Goal: Obtain resource: Download file/media

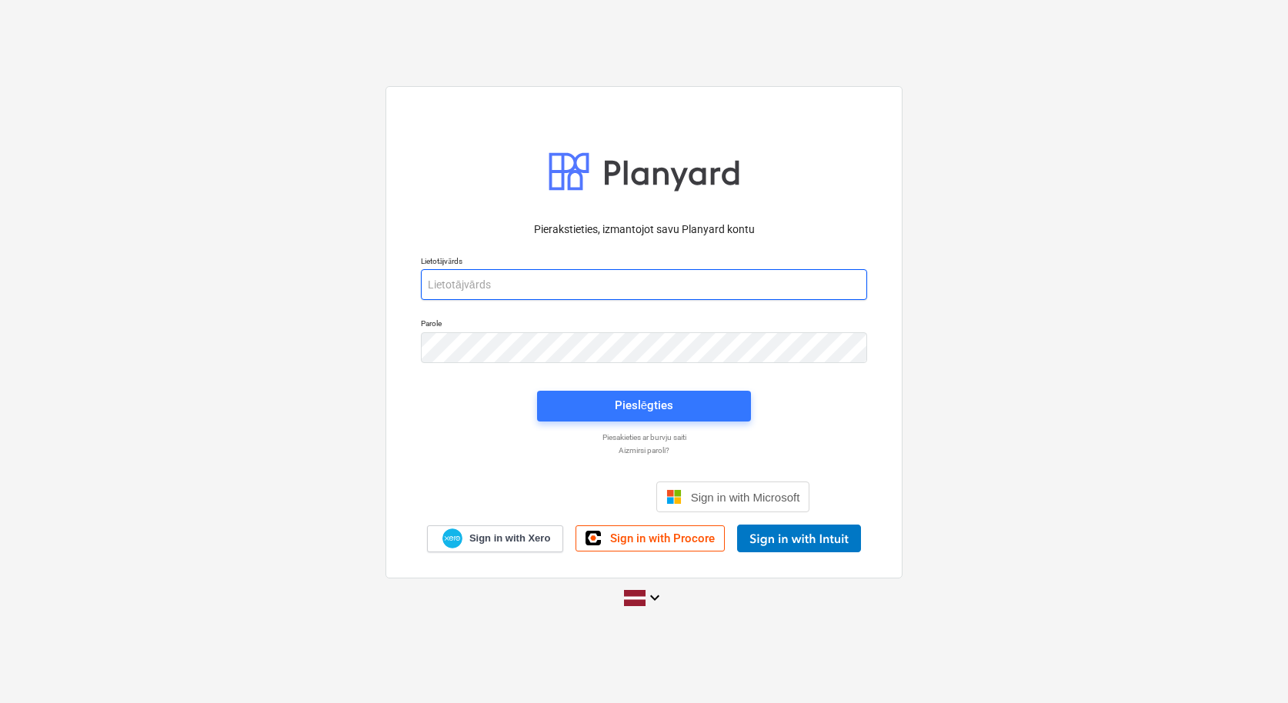
type input "[PERSON_NAME][EMAIL_ADDRESS][DOMAIN_NAME]"
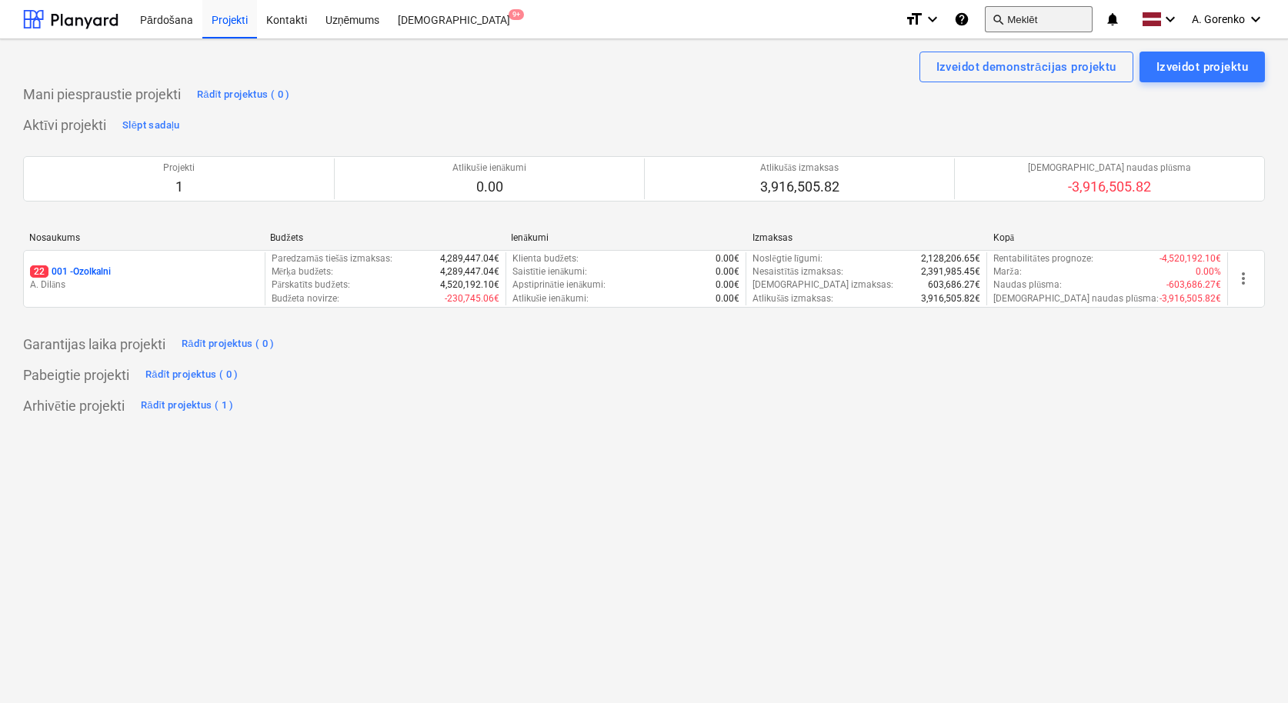
click at [1027, 23] on button "search Meklēt" at bounding box center [1039, 19] width 108 height 26
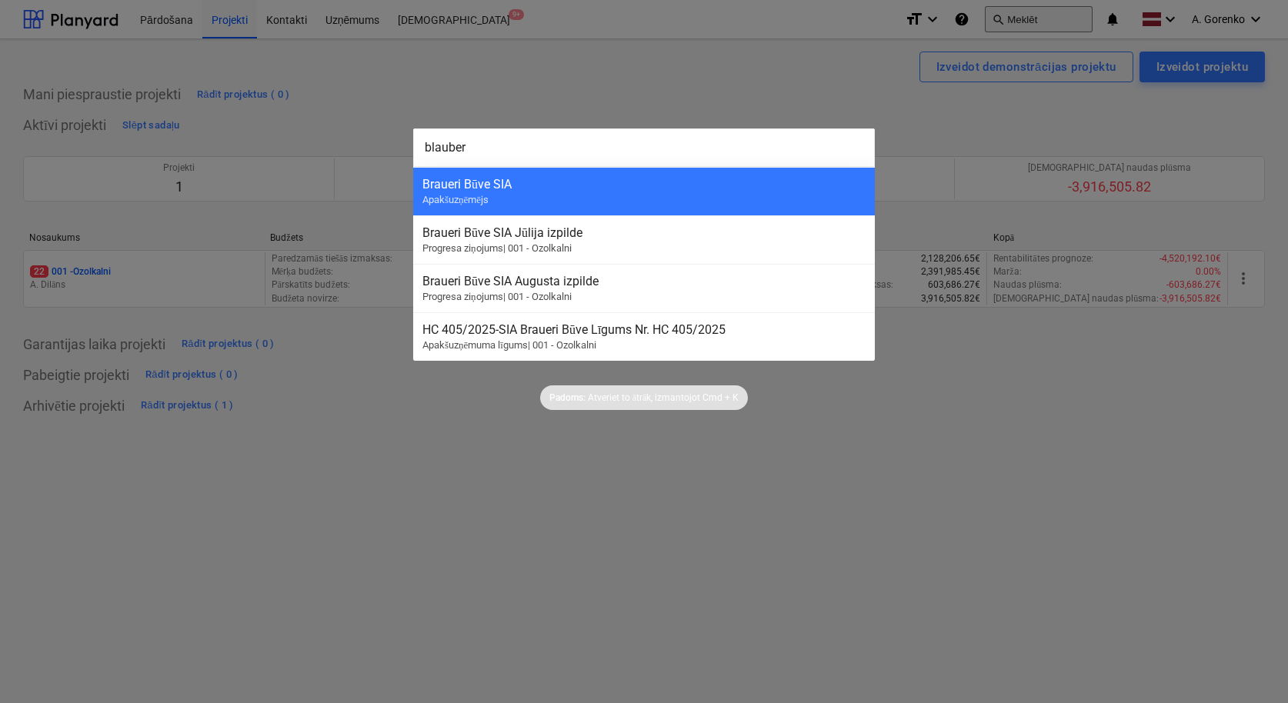
type input "blauberg"
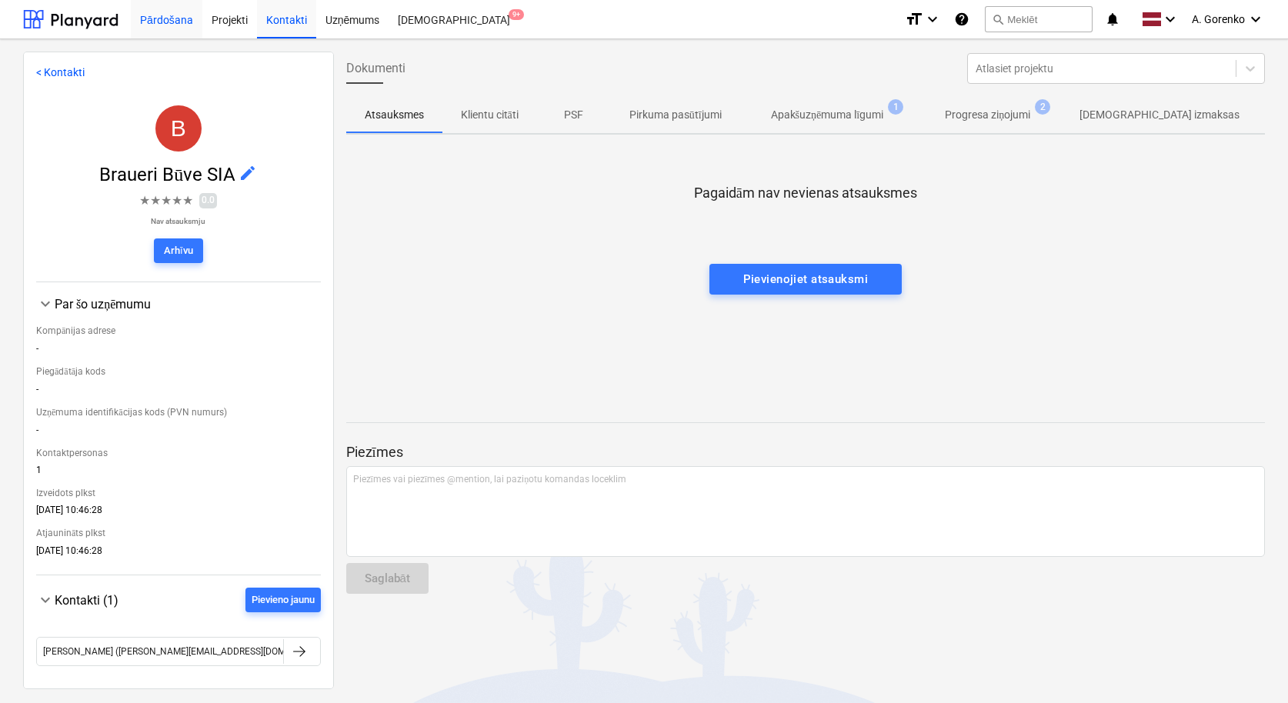
click at [176, 19] on div "Pārdošana" at bounding box center [167, 18] width 72 height 39
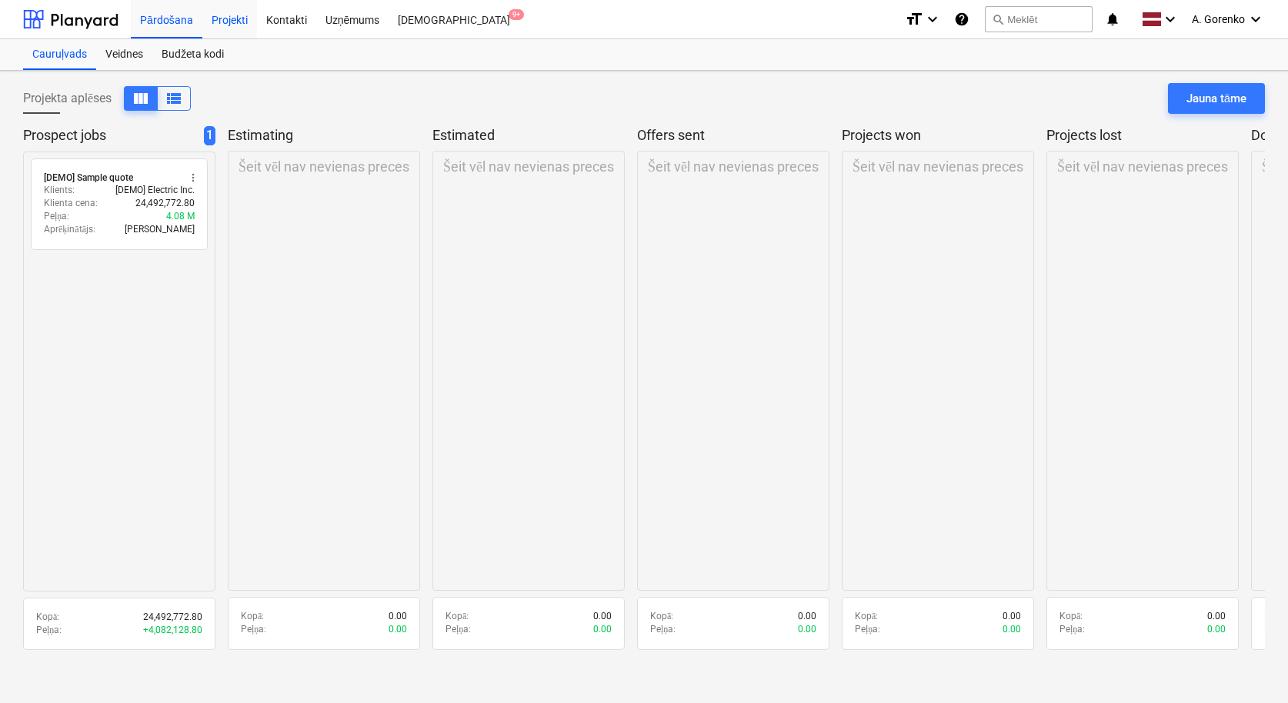
click at [235, 18] on div "Projekti" at bounding box center [229, 18] width 55 height 39
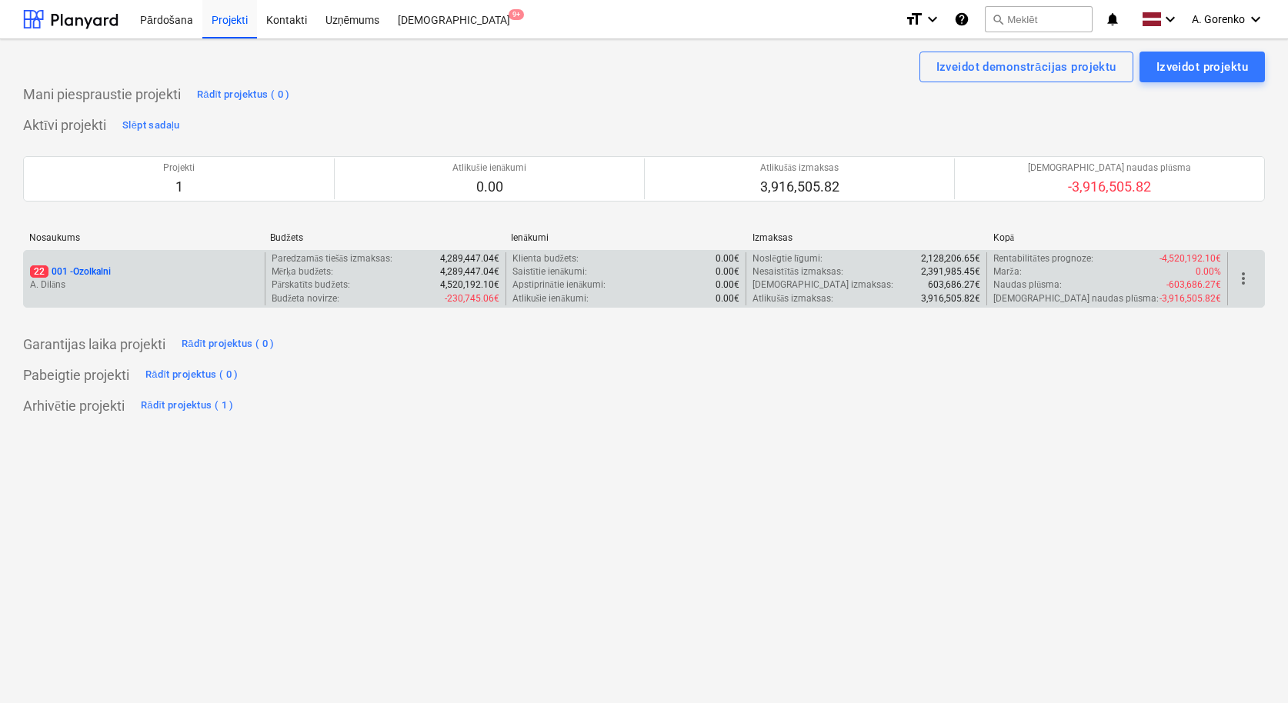
click at [135, 279] on p "A. Dilāns" at bounding box center [144, 285] width 229 height 13
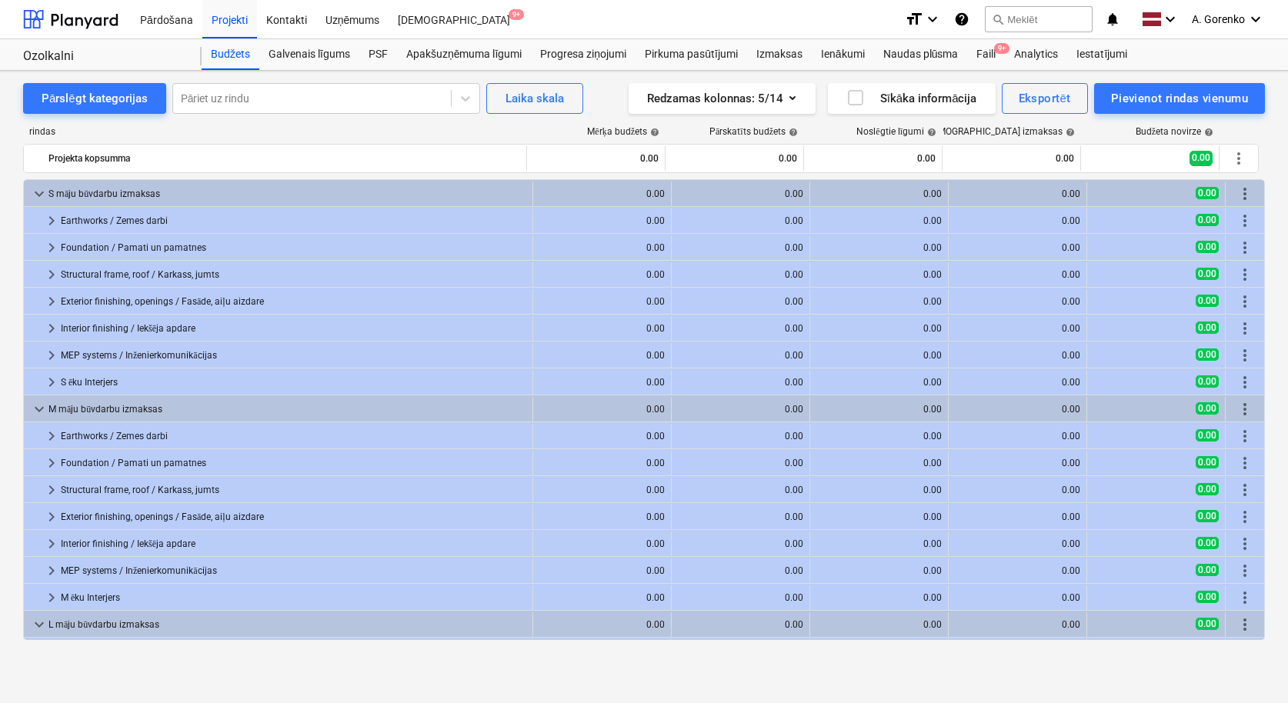
scroll to position [387, 0]
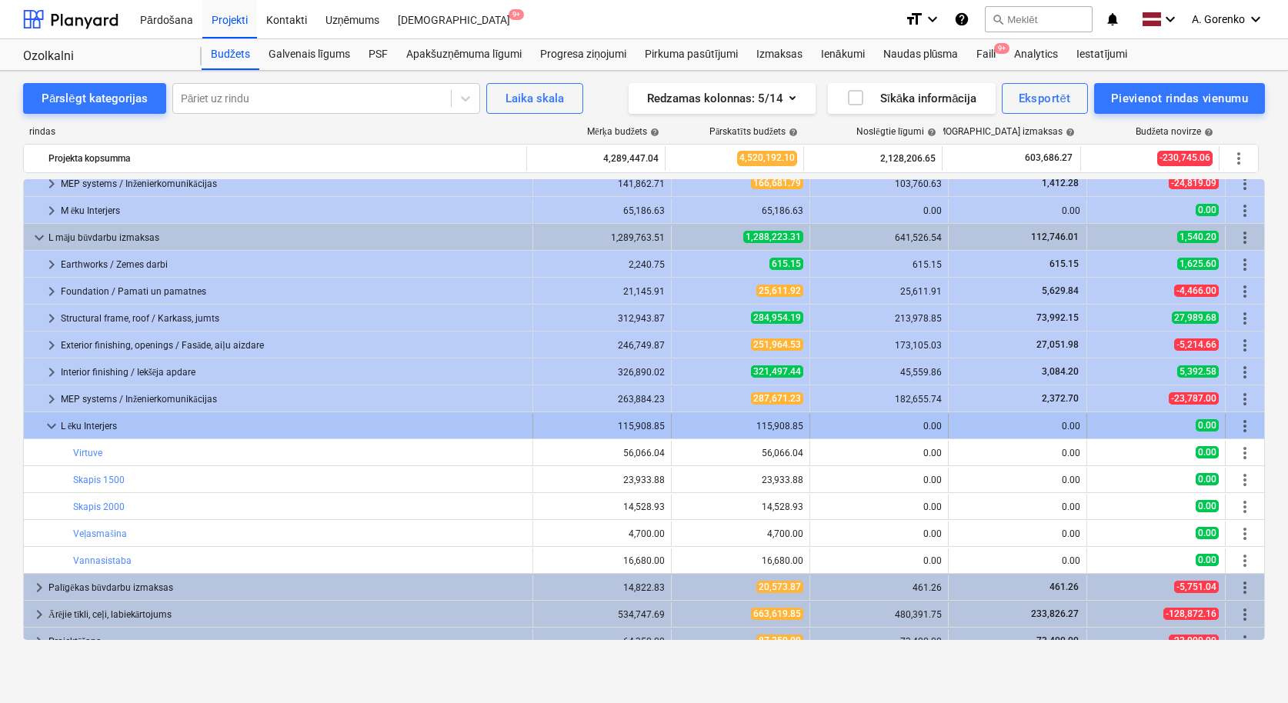
click at [45, 422] on span "keyboard_arrow_down" at bounding box center [51, 426] width 18 height 18
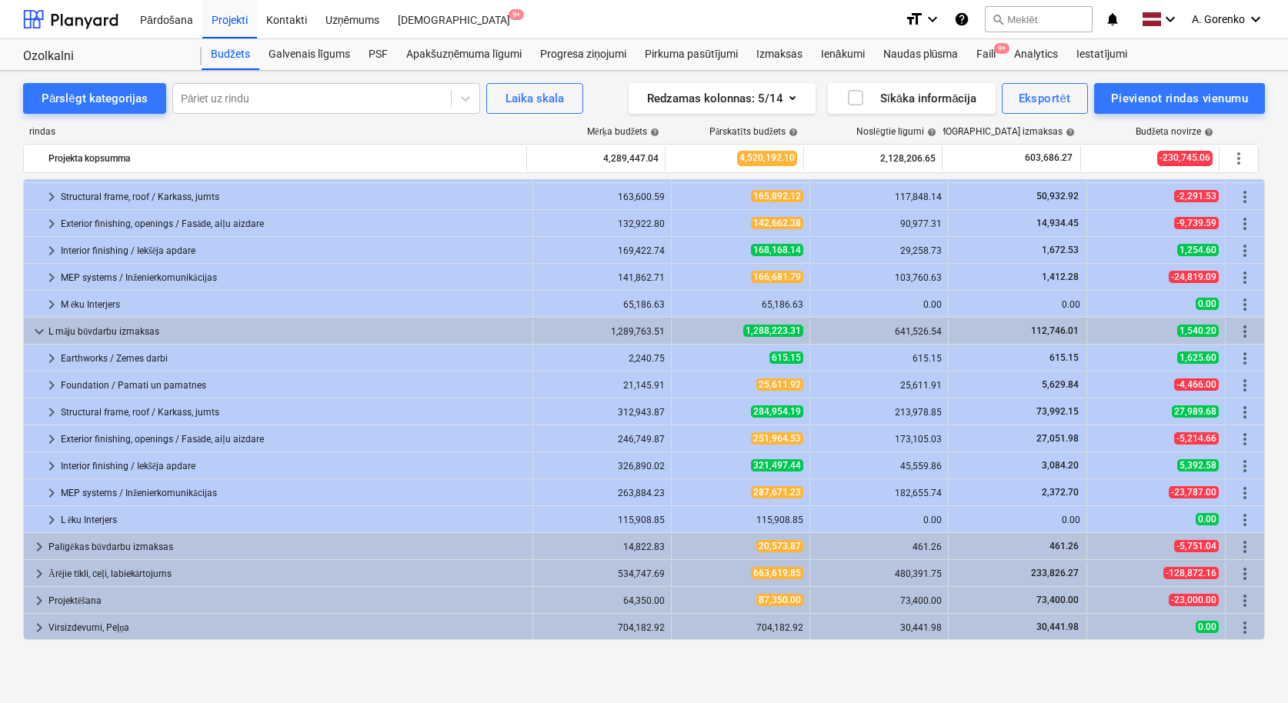
scroll to position [293, 0]
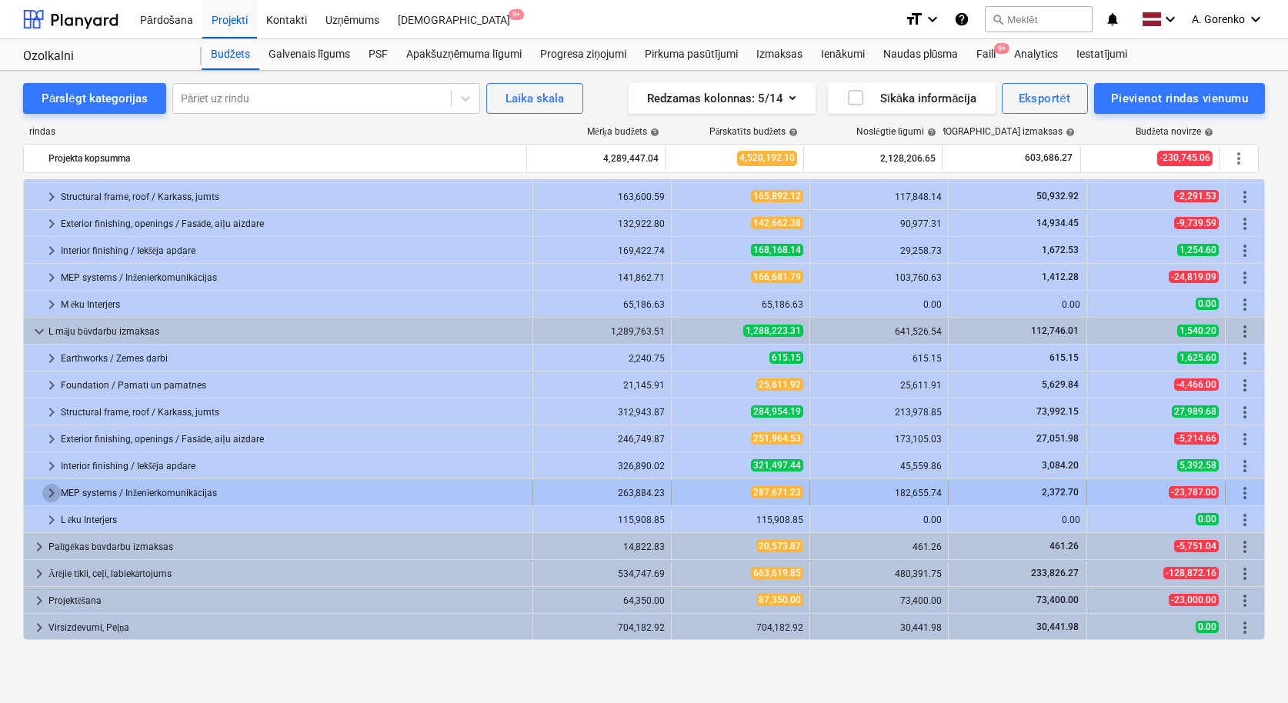
click at [47, 487] on span "keyboard_arrow_right" at bounding box center [51, 493] width 18 height 18
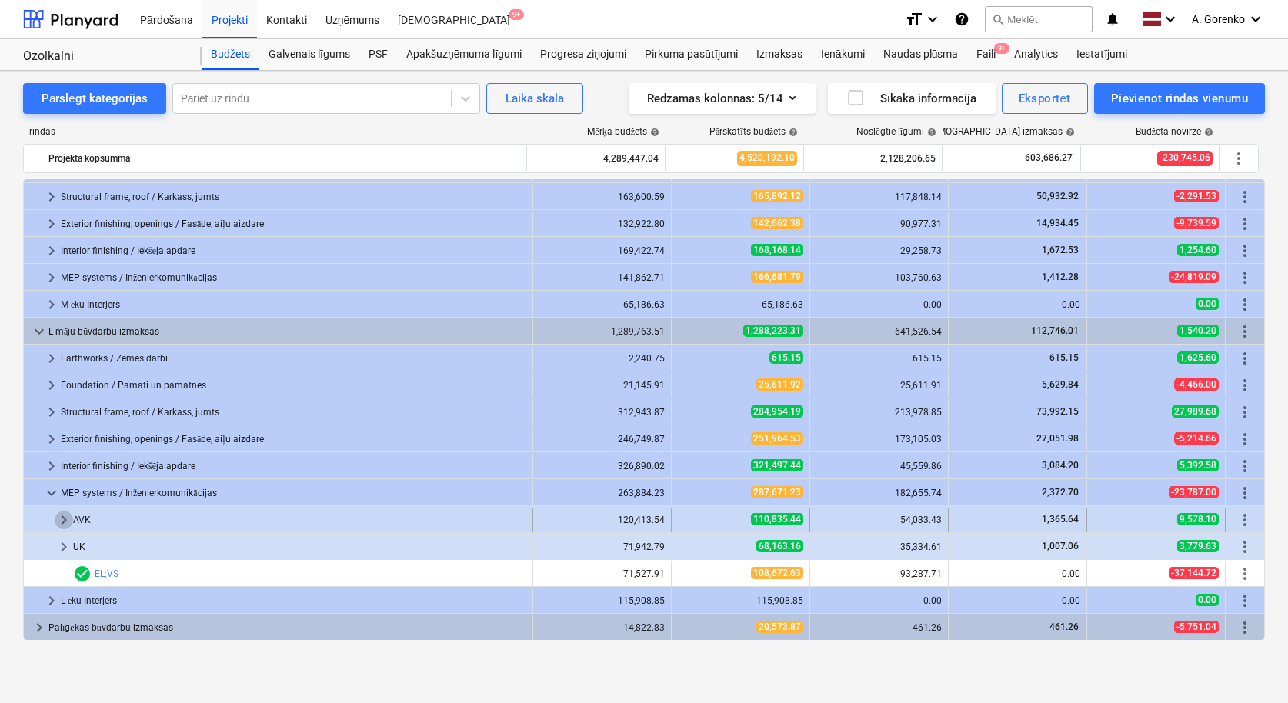
click at [58, 520] on span "keyboard_arrow_right" at bounding box center [64, 520] width 18 height 18
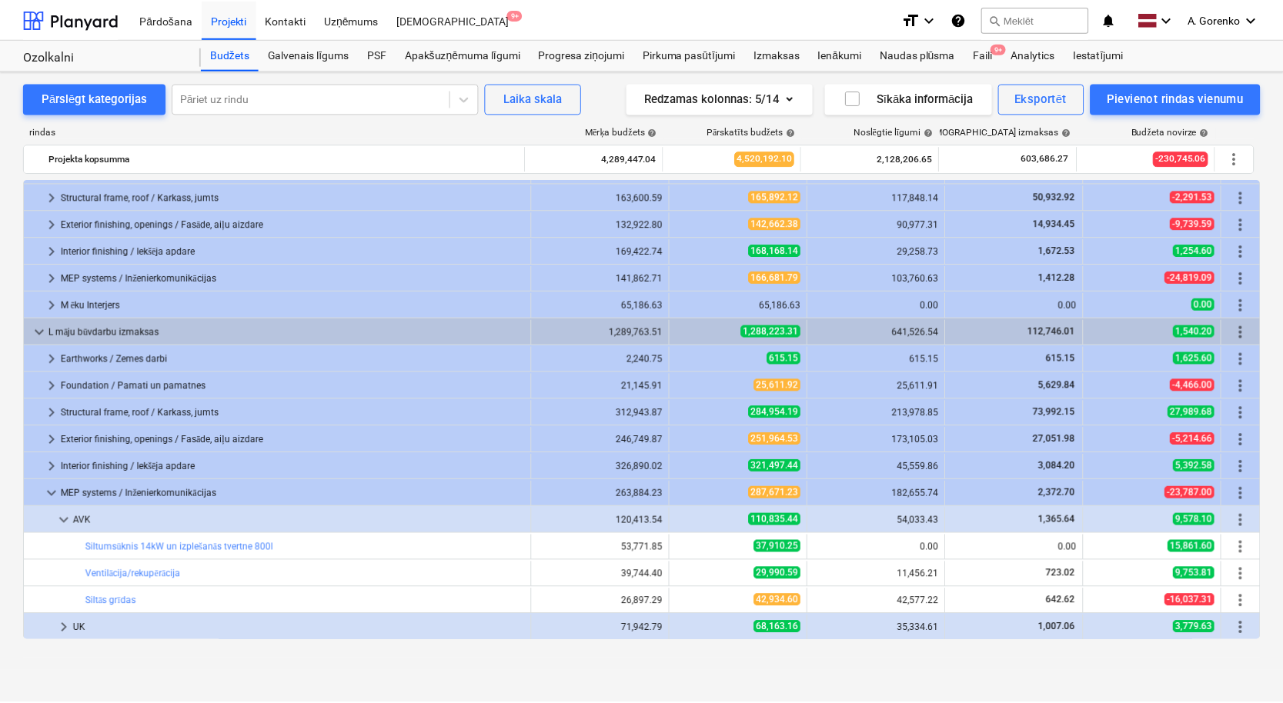
scroll to position [349, 0]
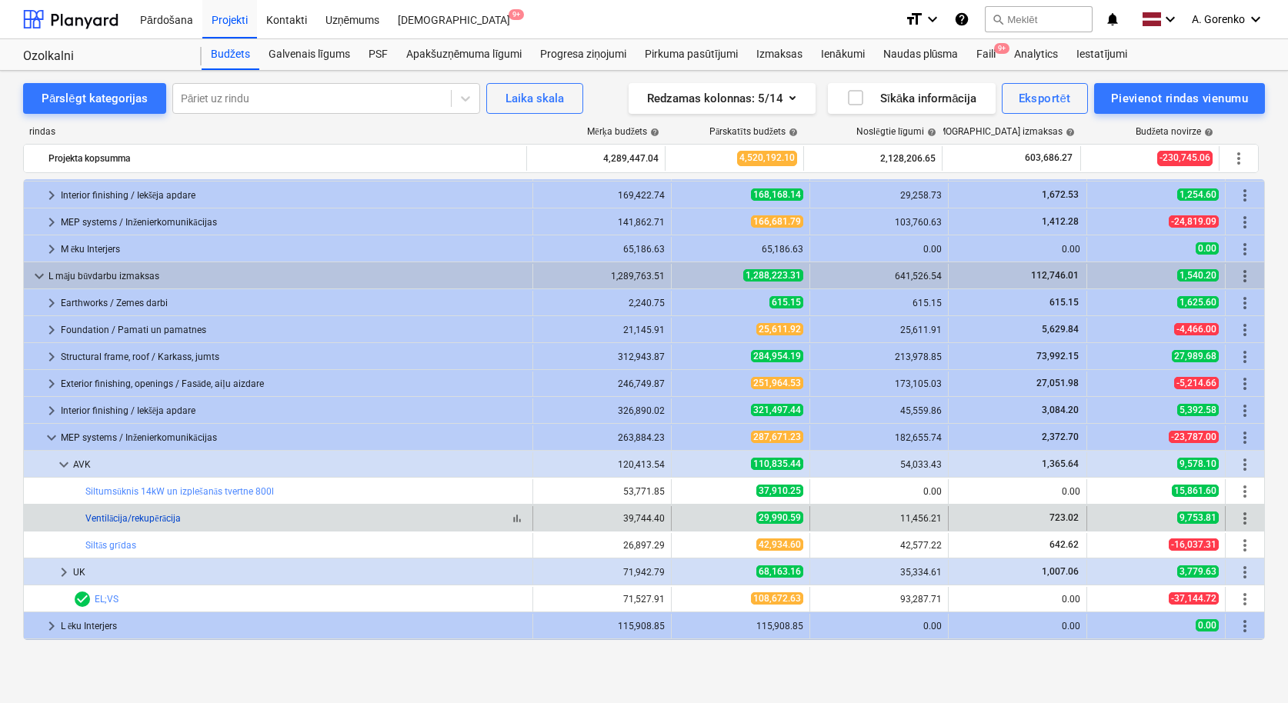
click at [122, 516] on link "Ventilācija/rekupērācija" at bounding box center [132, 518] width 95 height 11
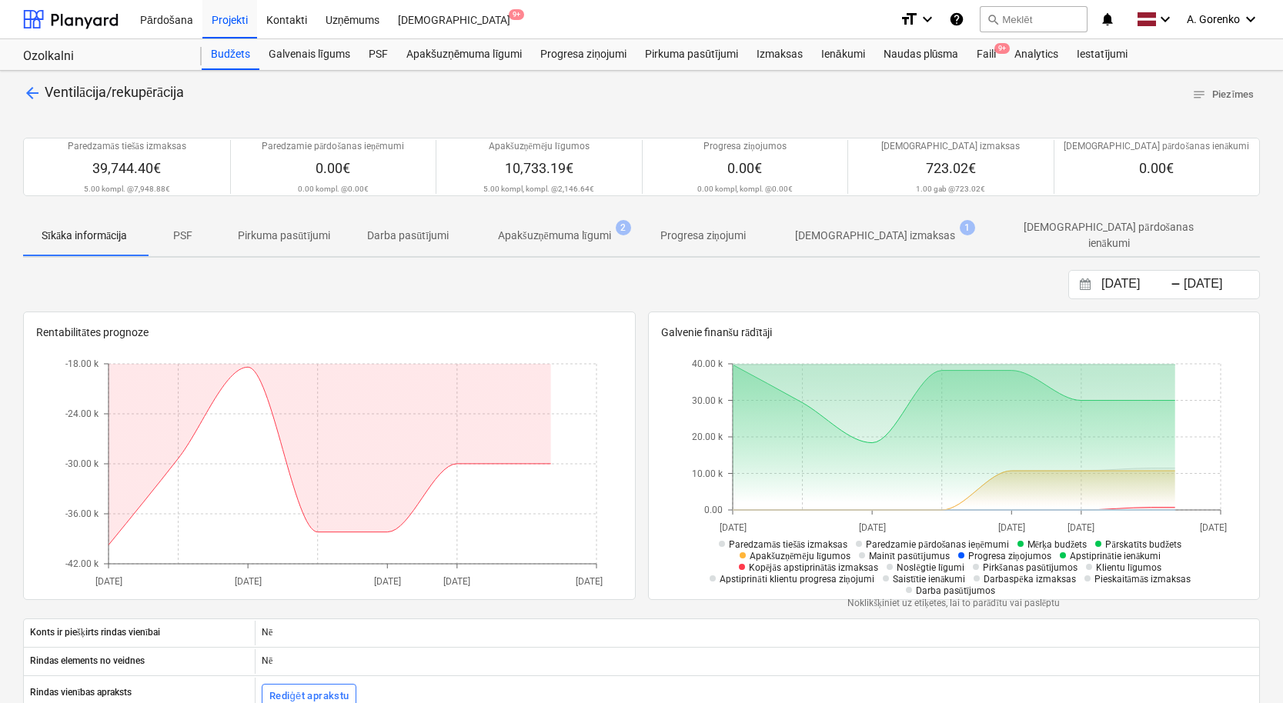
click at [522, 235] on p "Apakšuzņēmuma līgumi" at bounding box center [554, 236] width 113 height 16
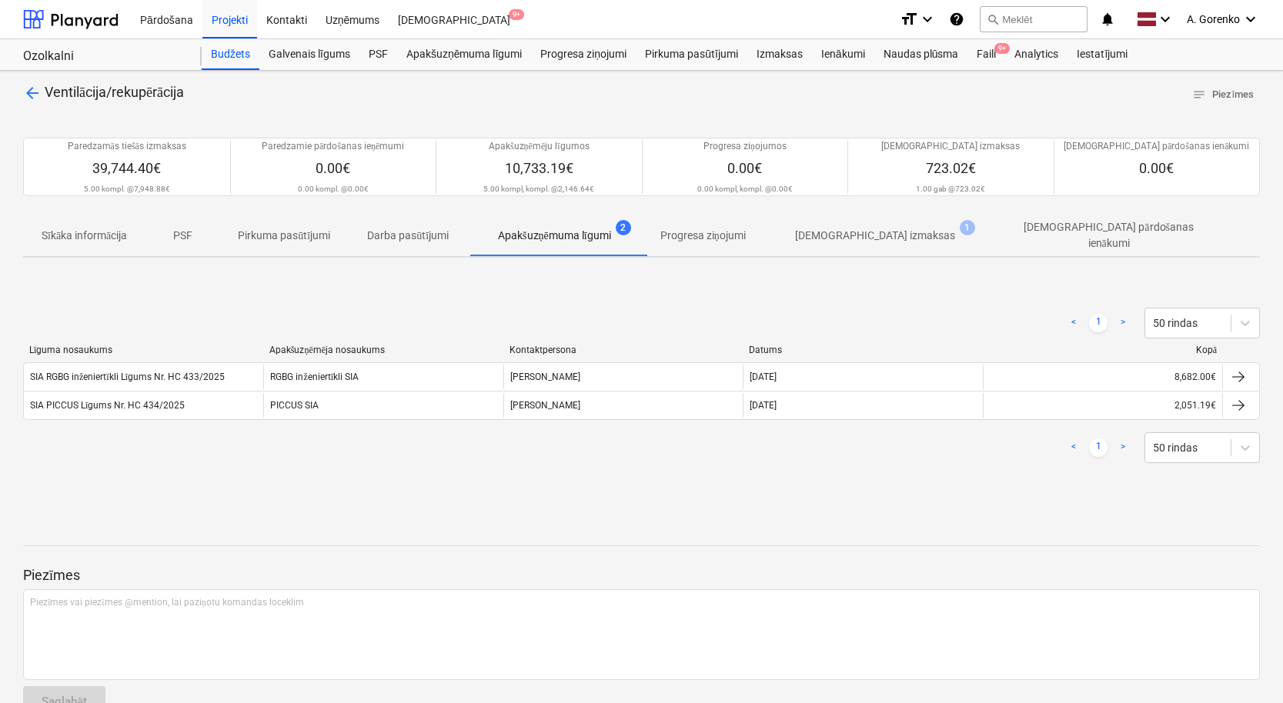
click at [825, 232] on p "[DEMOGRAPHIC_DATA] izmaksas" at bounding box center [875, 236] width 160 height 16
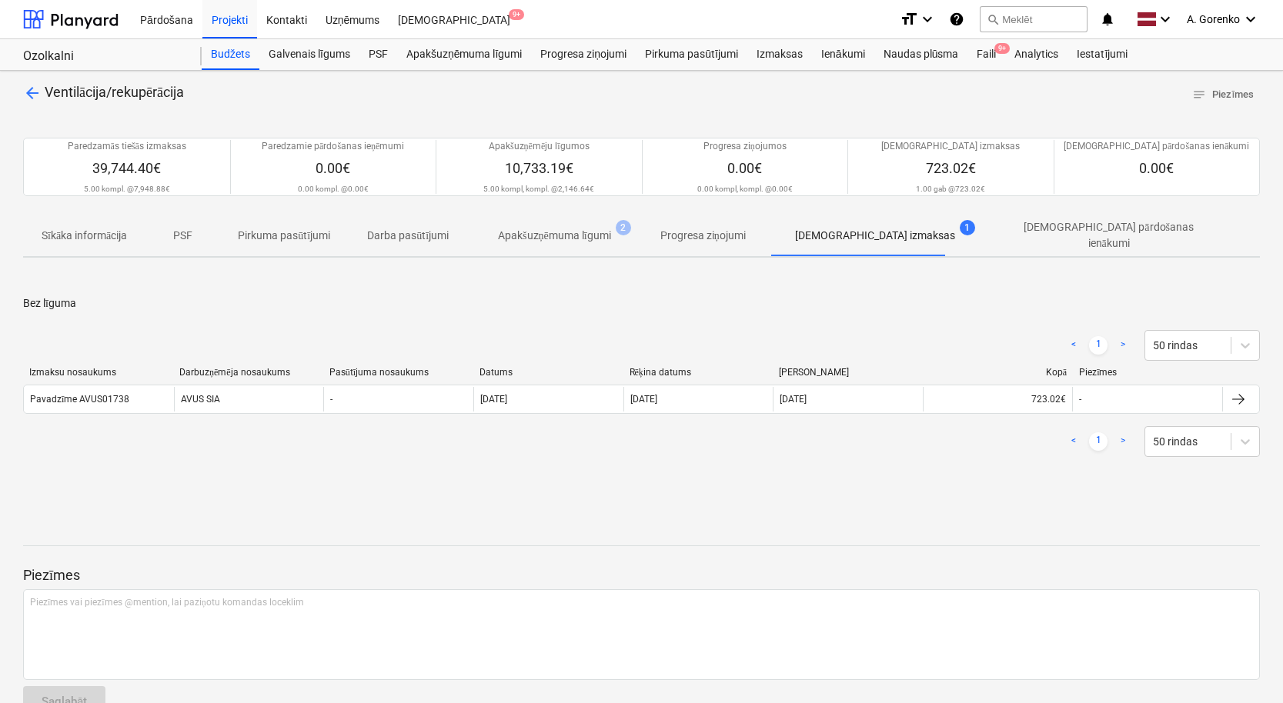
click at [560, 234] on p "Apakšuzņēmuma līgumi" at bounding box center [554, 236] width 113 height 16
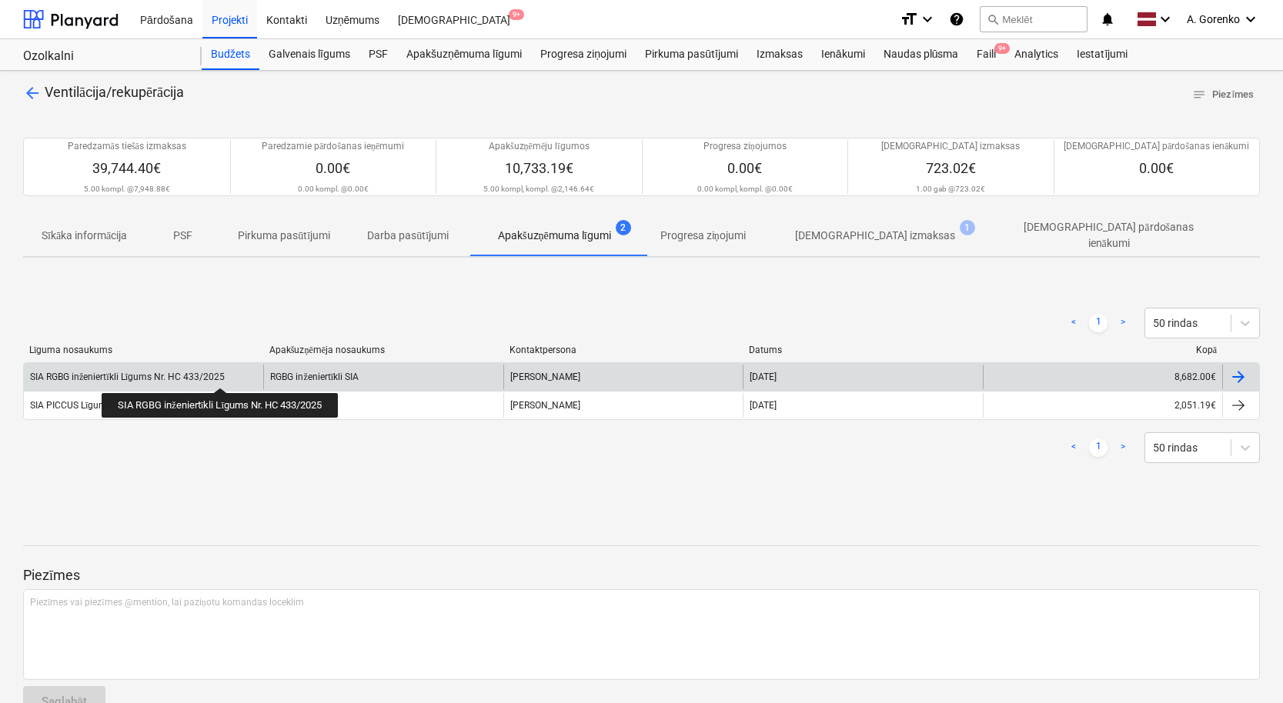
click at [222, 374] on div "SIA RGBG inženiertīkli Līgums Nr. HC 433/2025" at bounding box center [127, 378] width 195 height 12
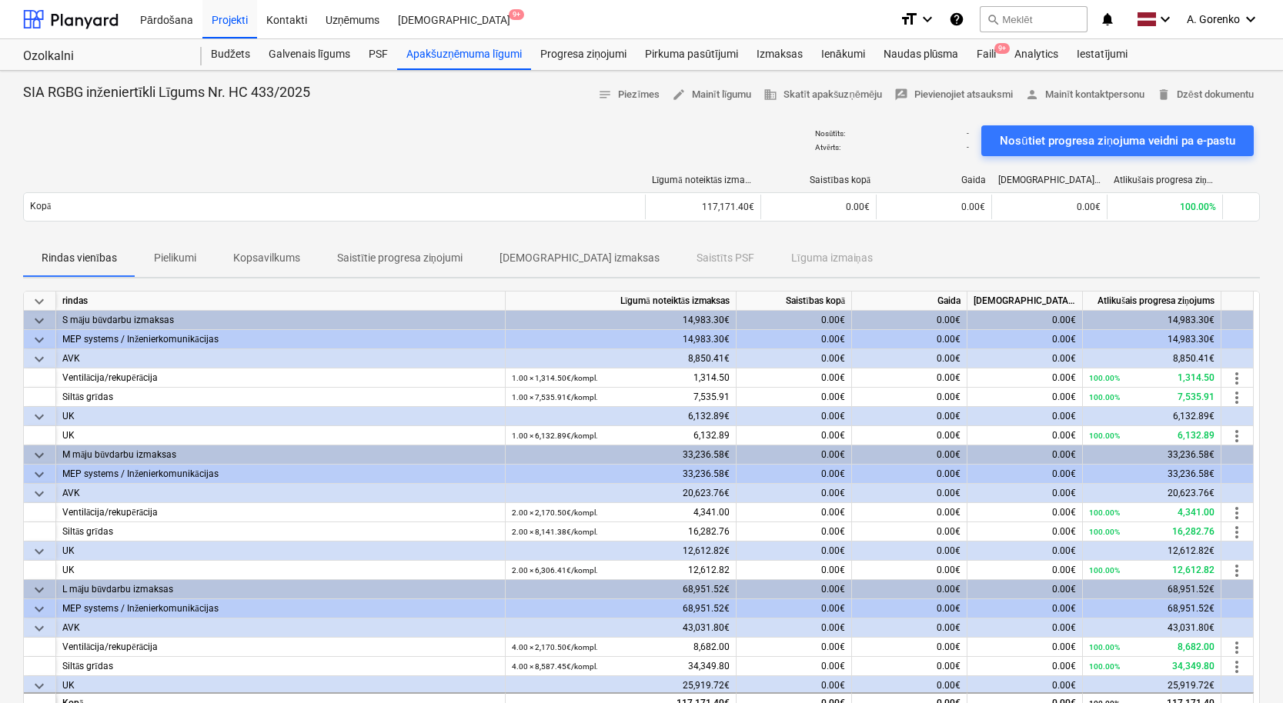
click at [174, 264] on p "Pielikumi" at bounding box center [175, 258] width 42 height 16
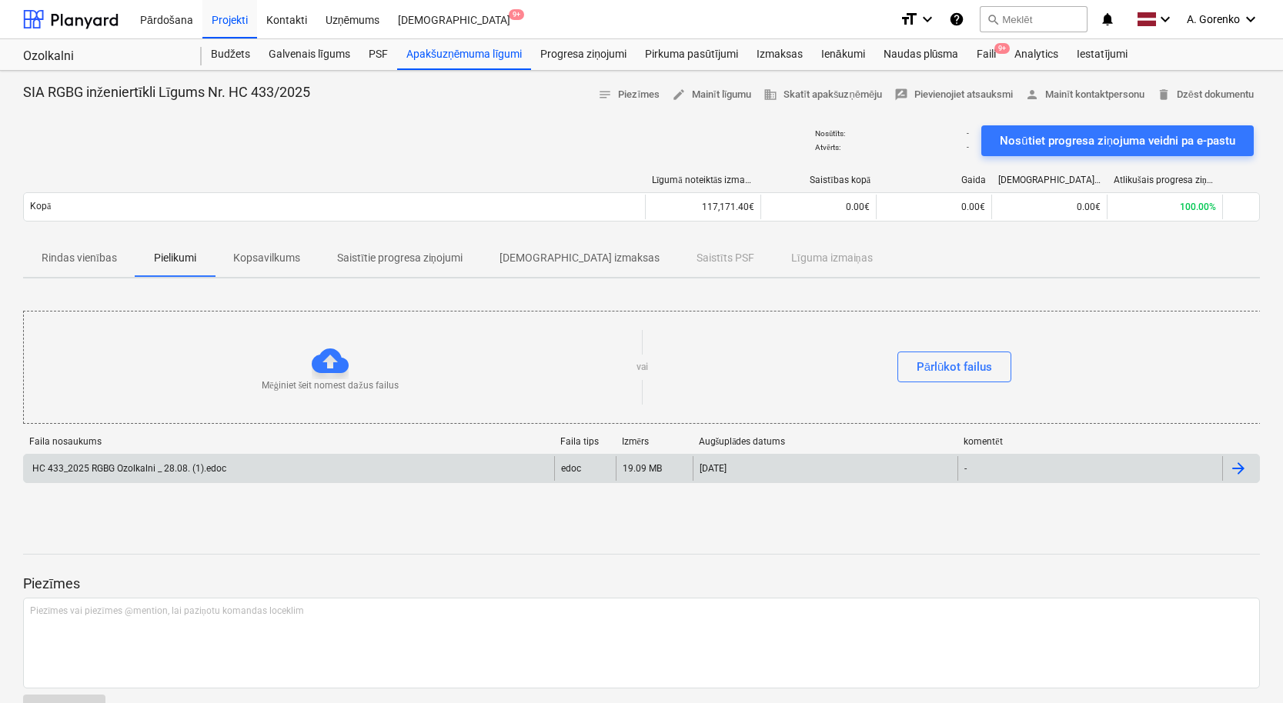
click at [304, 456] on div "HC 433_2025 RGBG Ozolkalni _ 28.08. (1).edoc" at bounding box center [289, 468] width 530 height 25
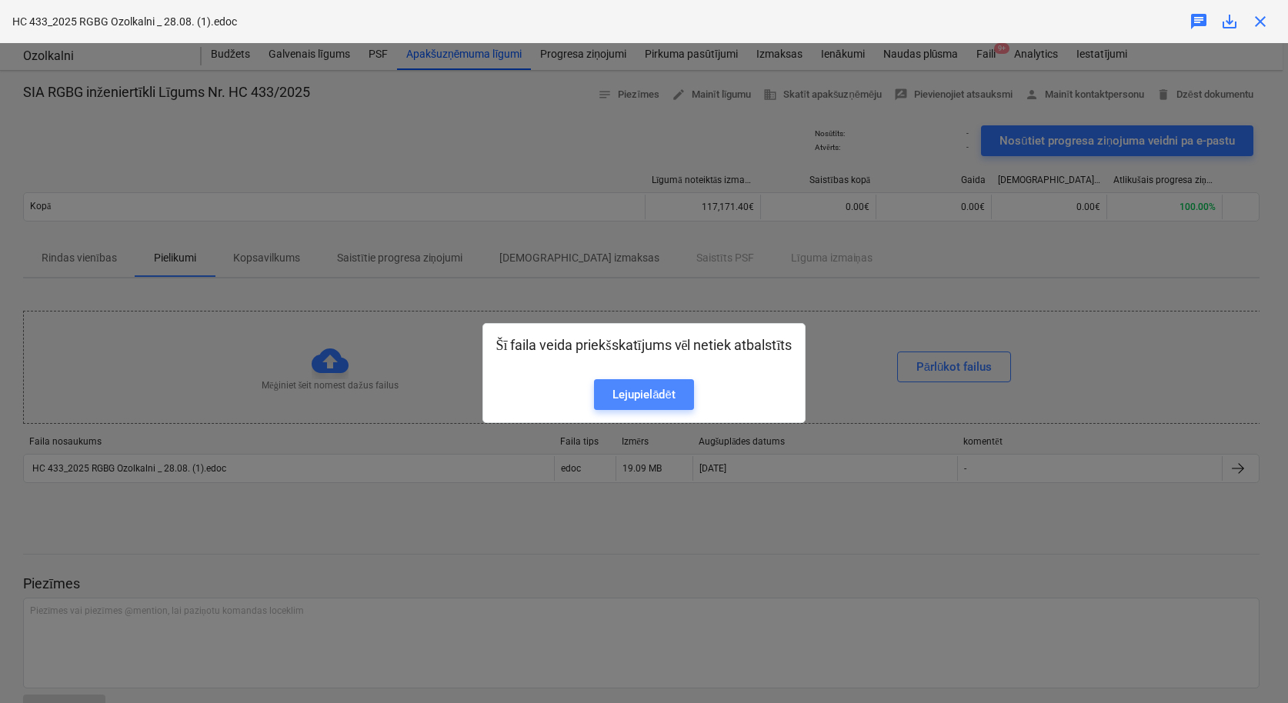
click at [685, 408] on link "Lejupielādēt" at bounding box center [644, 394] width 100 height 31
click at [629, 229] on div "Šī faila veida priekšskatījums vēl netiek atbalstīts Lejupielādēt" at bounding box center [644, 373] width 1288 height 660
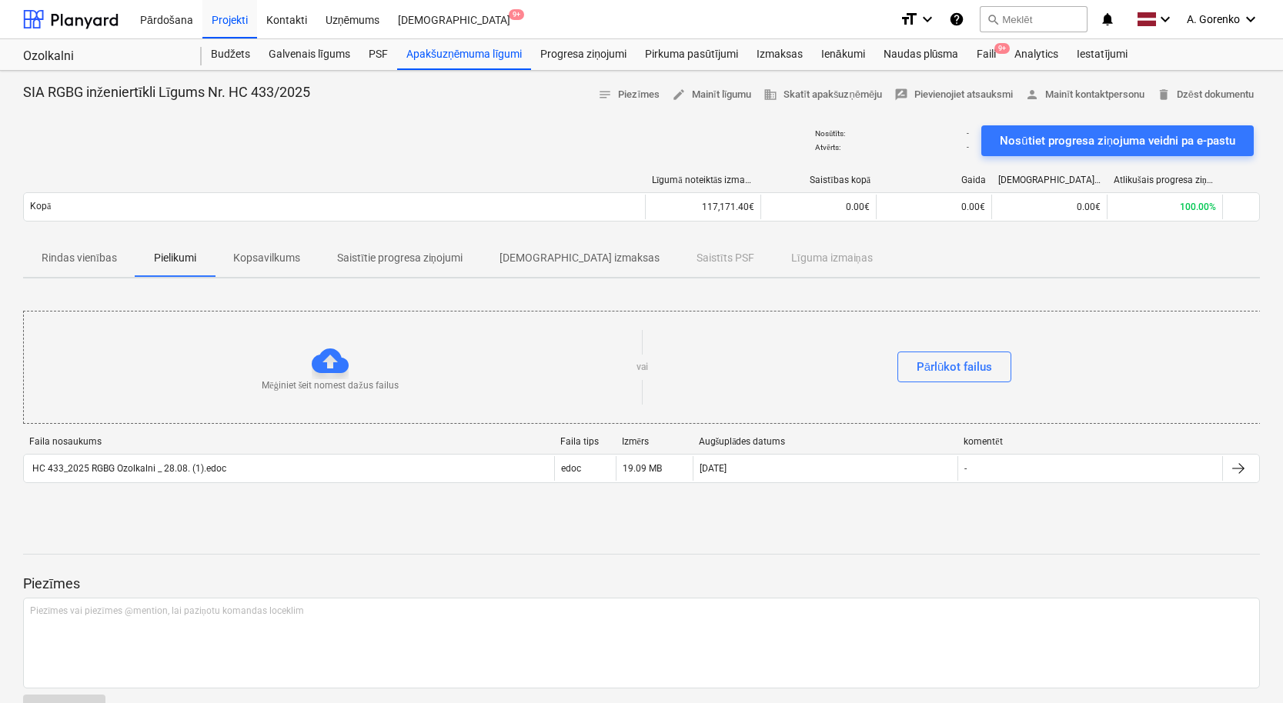
click at [80, 258] on p "Rindas vienības" at bounding box center [79, 258] width 75 height 16
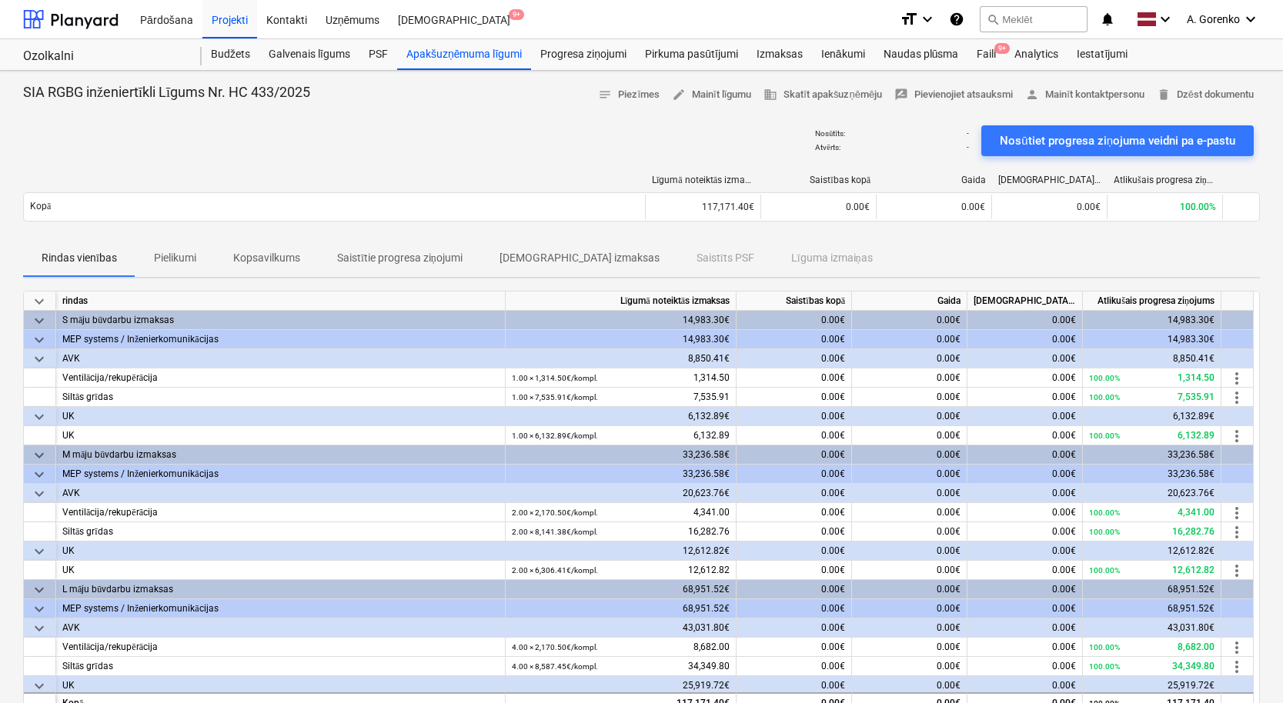
click at [526, 256] on p "[DEMOGRAPHIC_DATA] izmaksas" at bounding box center [579, 258] width 160 height 16
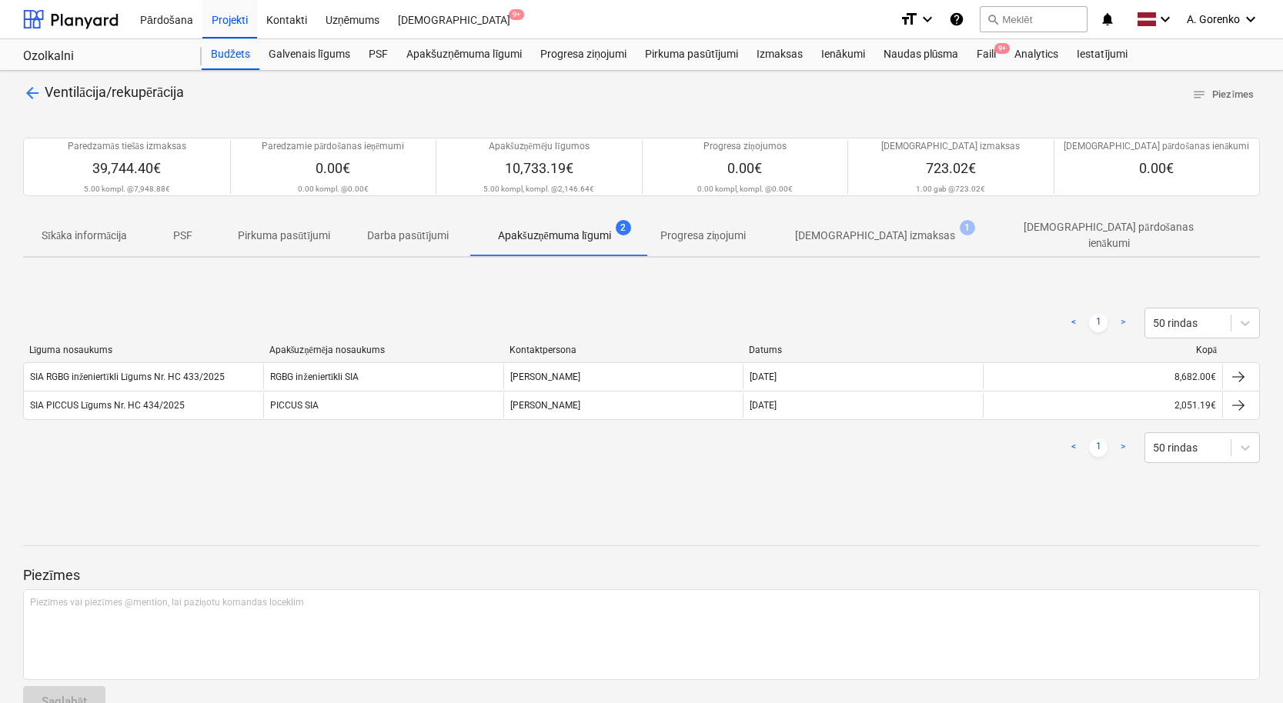
click at [885, 232] on p "[DEMOGRAPHIC_DATA] izmaksas" at bounding box center [875, 236] width 160 height 16
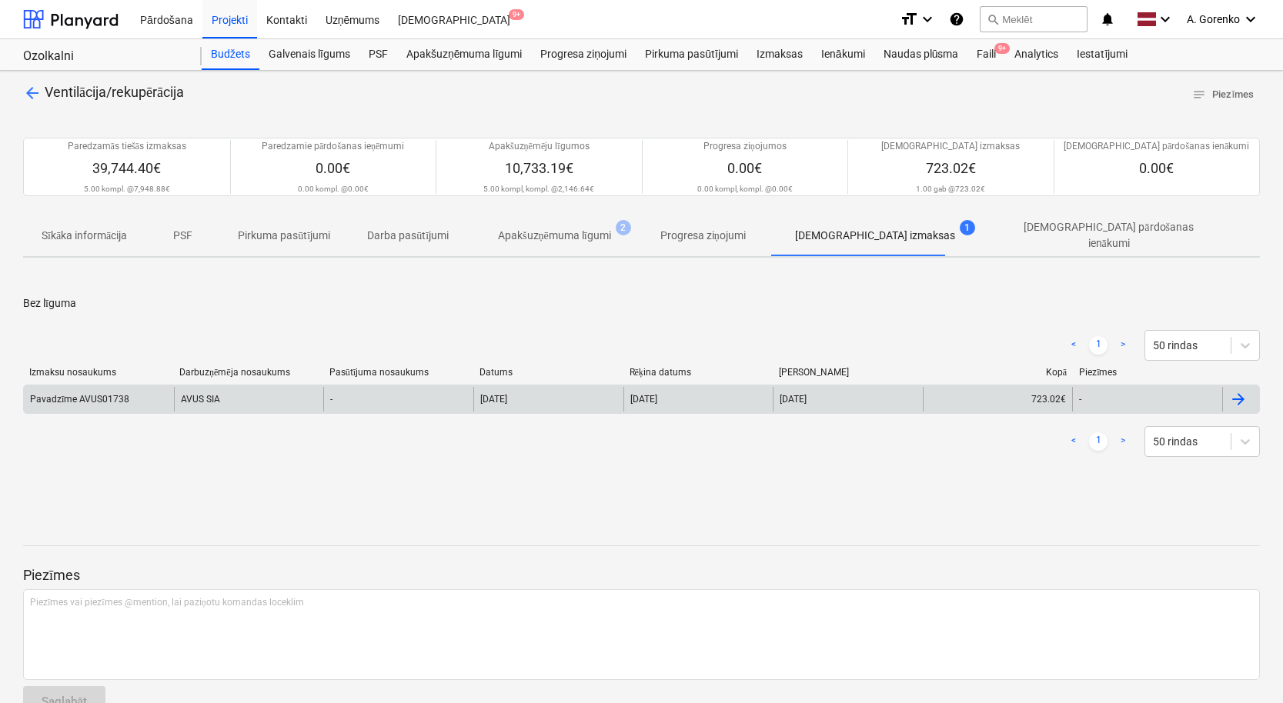
click at [205, 396] on div "AVUS SIA" at bounding box center [249, 399] width 150 height 25
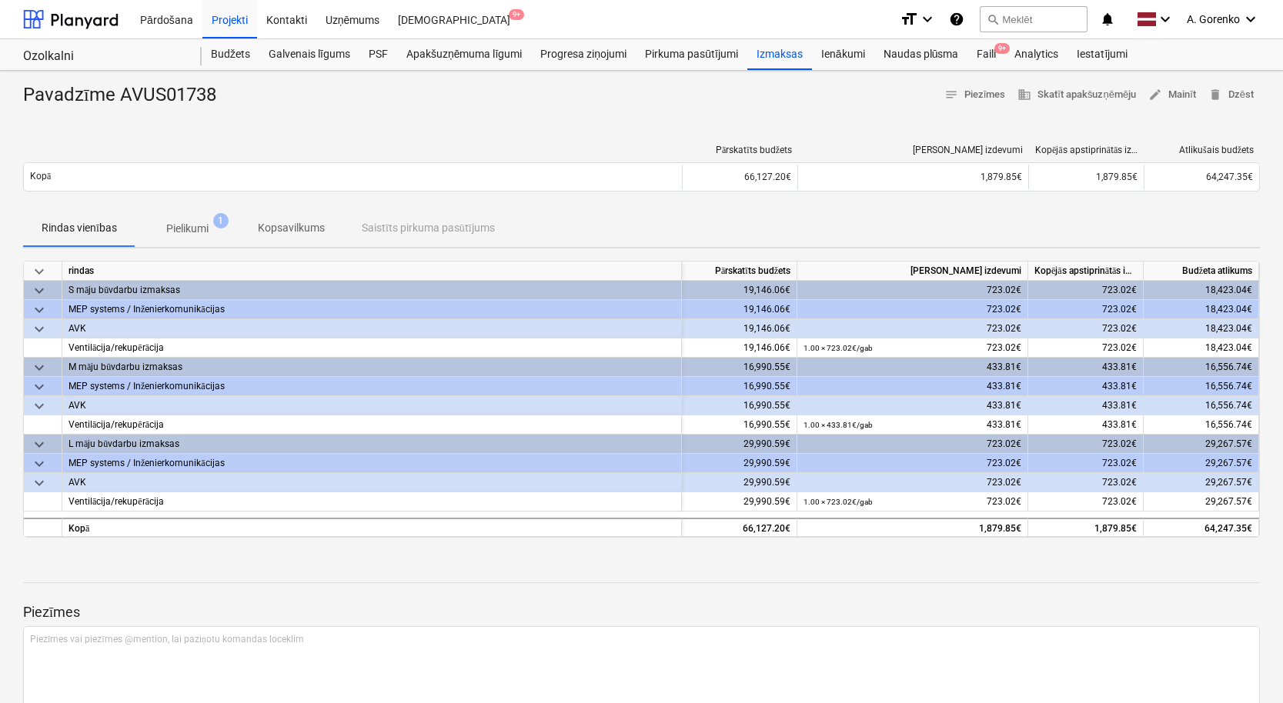
click at [194, 240] on span "Pielikumi 1" at bounding box center [187, 229] width 104 height 28
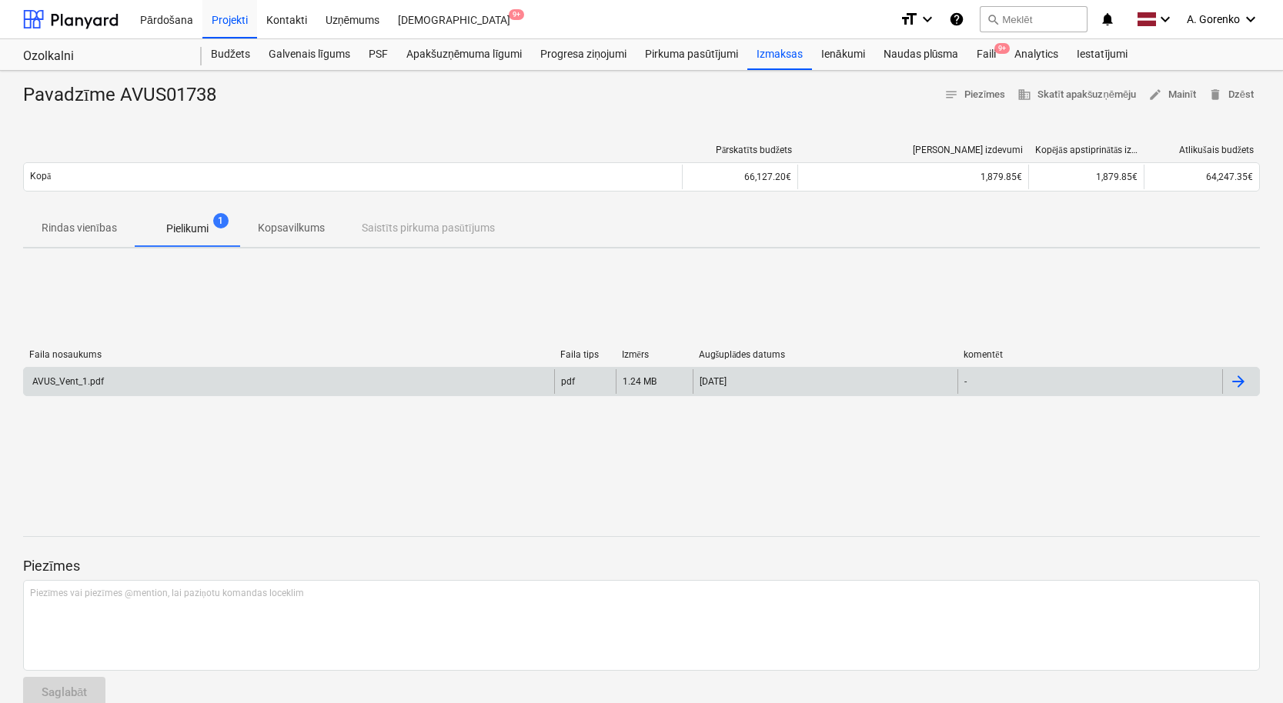
click at [197, 393] on div "AVUS_Vent_1.pdf pdf 1.24 MB [DATE] -" at bounding box center [641, 381] width 1236 height 29
click at [445, 379] on div "AVUS_Vent_1.pdf" at bounding box center [289, 381] width 530 height 25
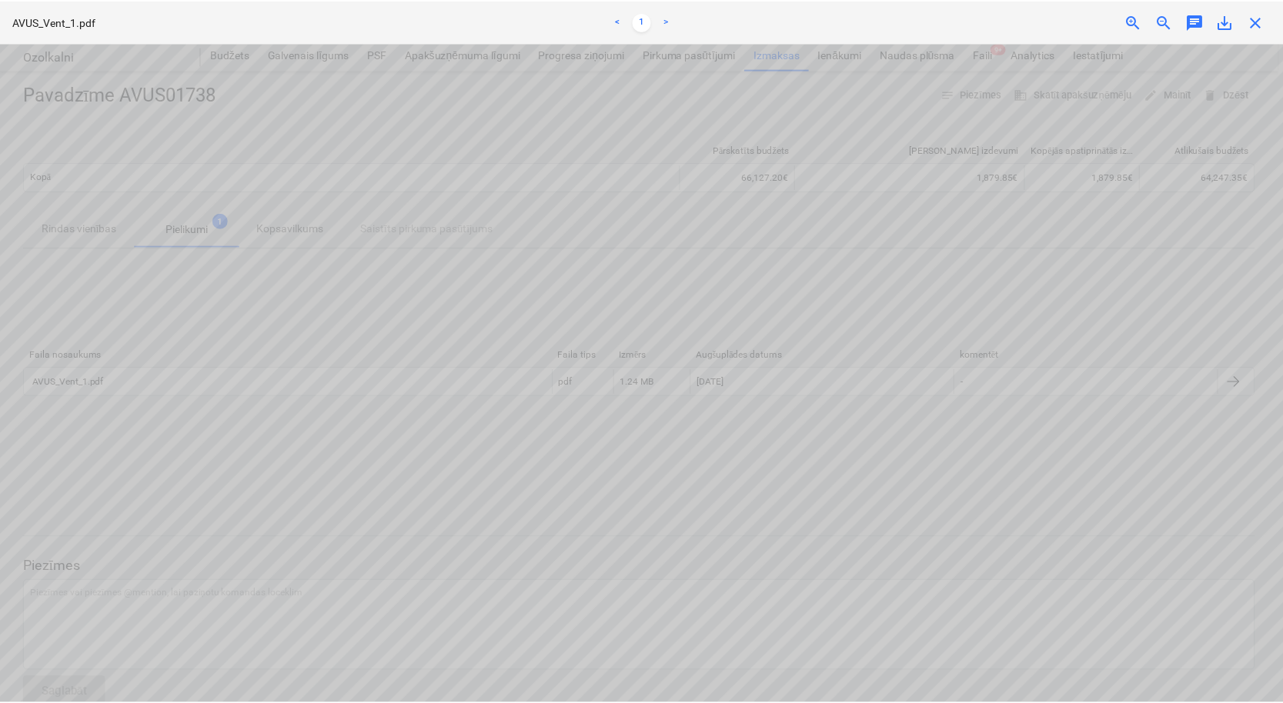
scroll to position [446, 172]
